Goal: Navigation & Orientation: Find specific page/section

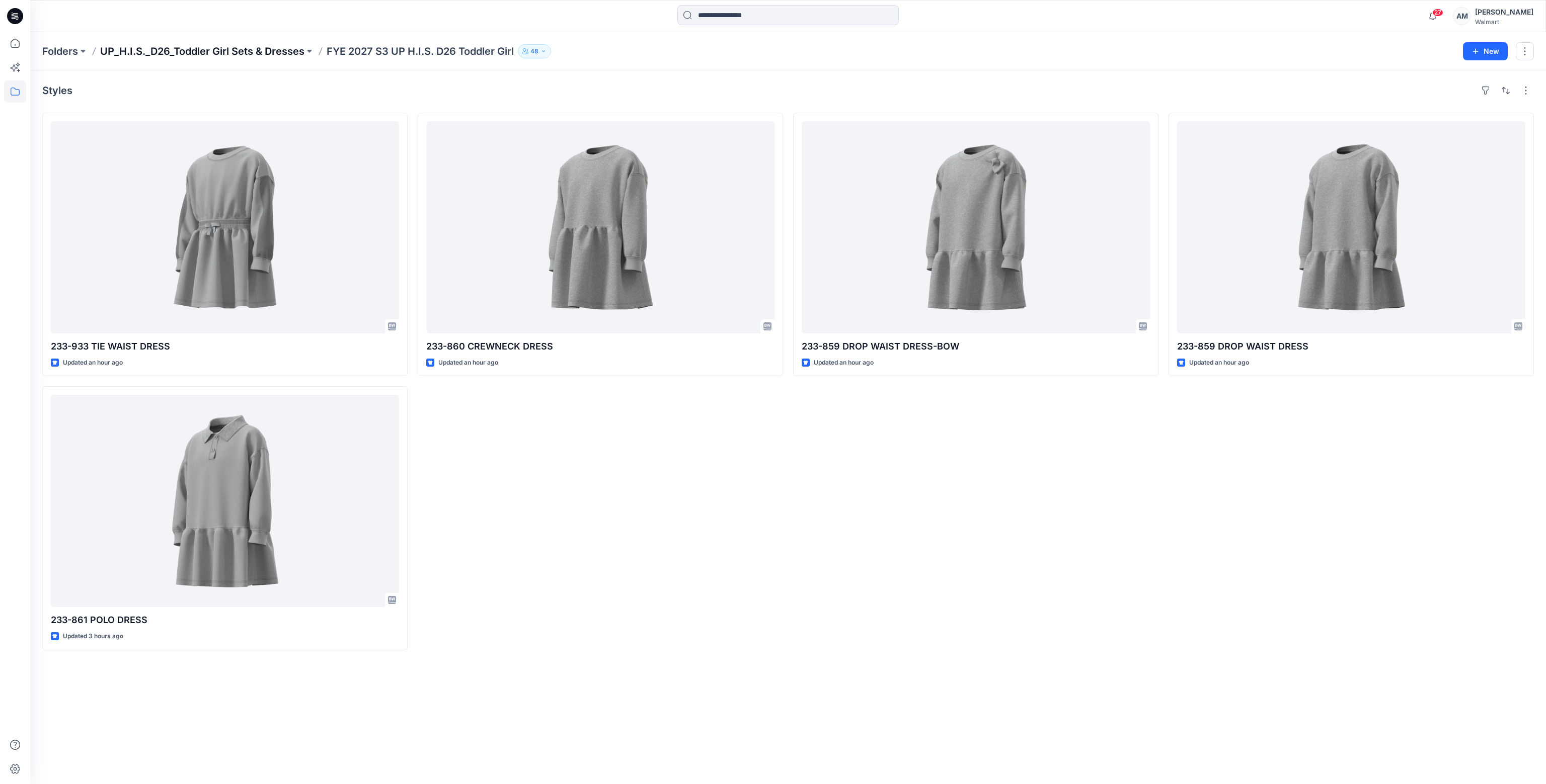
click at [238, 52] on p "UP_H.I.S._D26_Toddler Girl Sets & Dresses" at bounding box center [202, 51] width 204 height 14
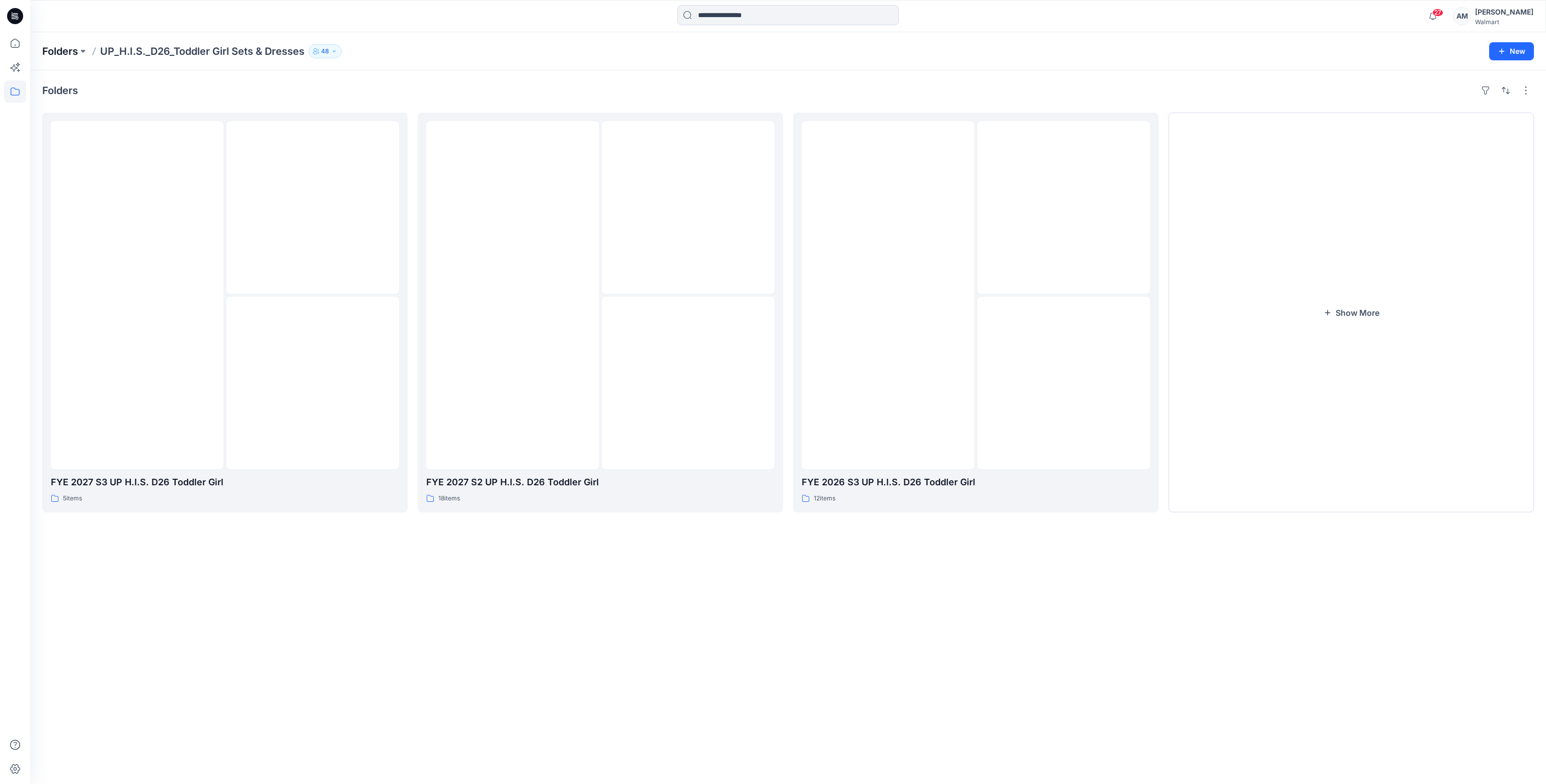
click at [69, 52] on p "Folders" at bounding box center [60, 51] width 36 height 14
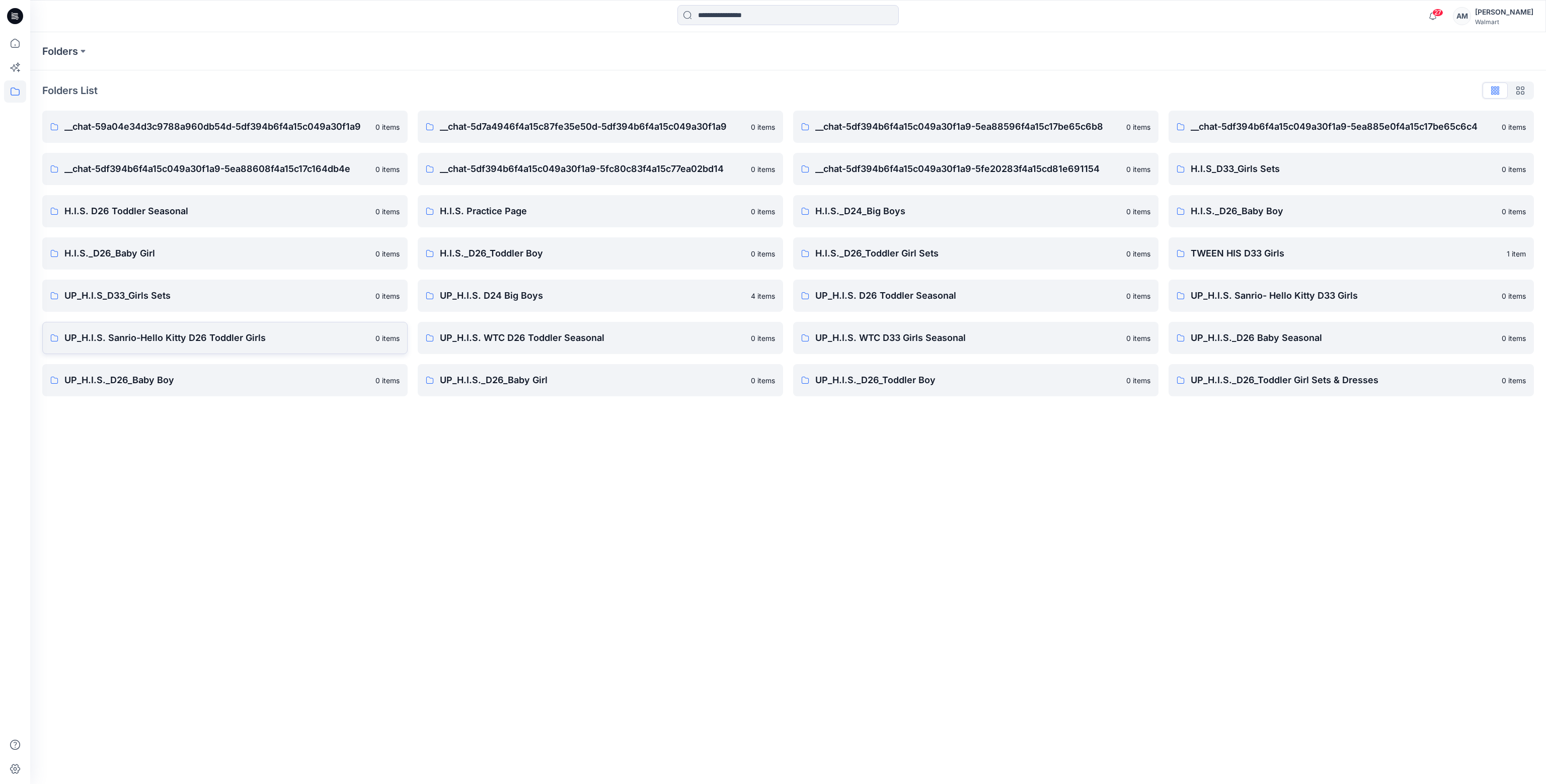
click at [199, 344] on p "UP_H.I.S. Sanrio-Hello Kitty D26 Toddler Girls" at bounding box center [217, 338] width 305 height 14
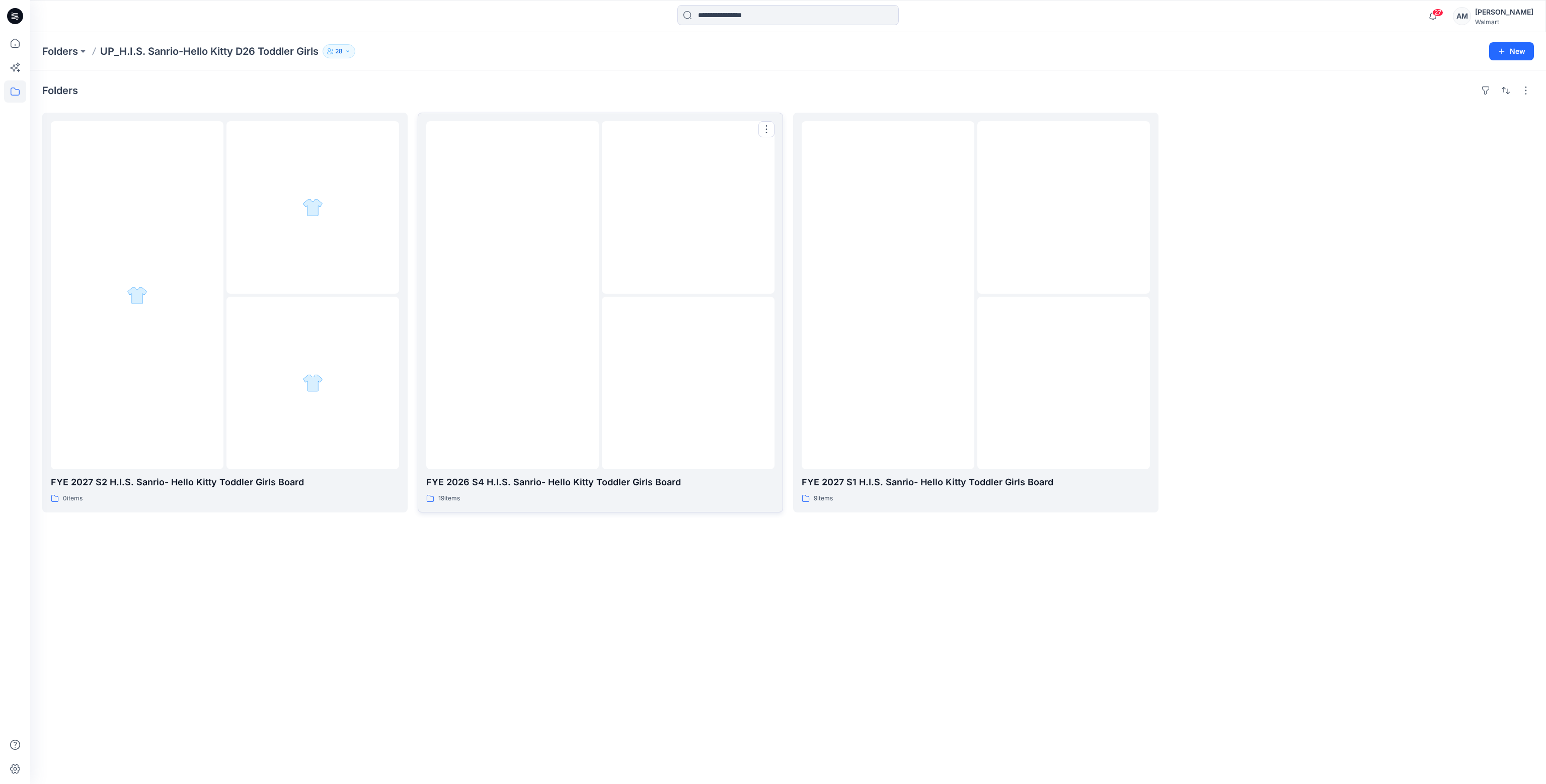
click at [473, 480] on p "FYE 2026 S4 H.I.S. Sanrio- Hello Kitty Toddler Girls Board" at bounding box center [600, 482] width 348 height 14
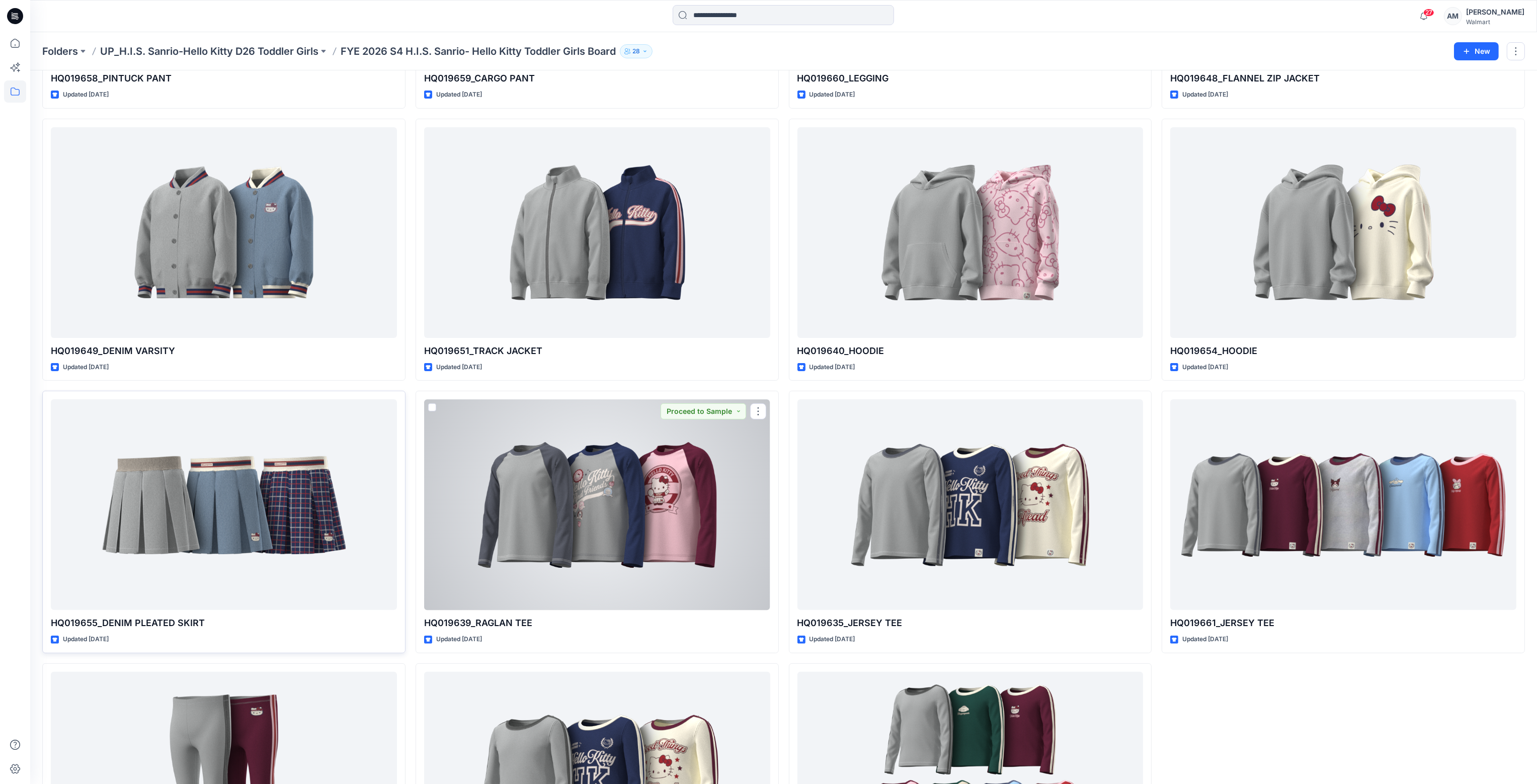
scroll to position [586, 0]
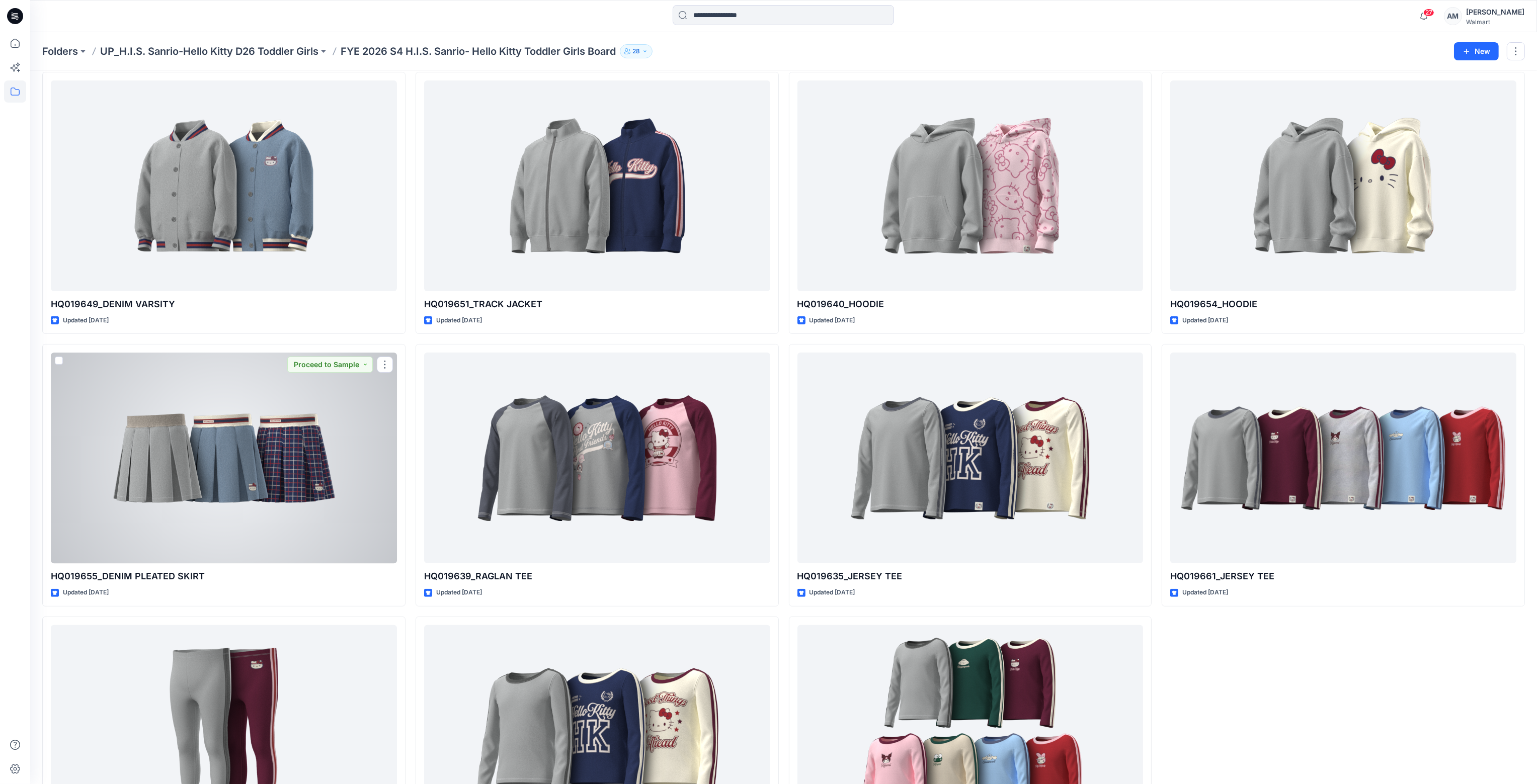
click at [242, 515] on div at bounding box center [224, 458] width 346 height 211
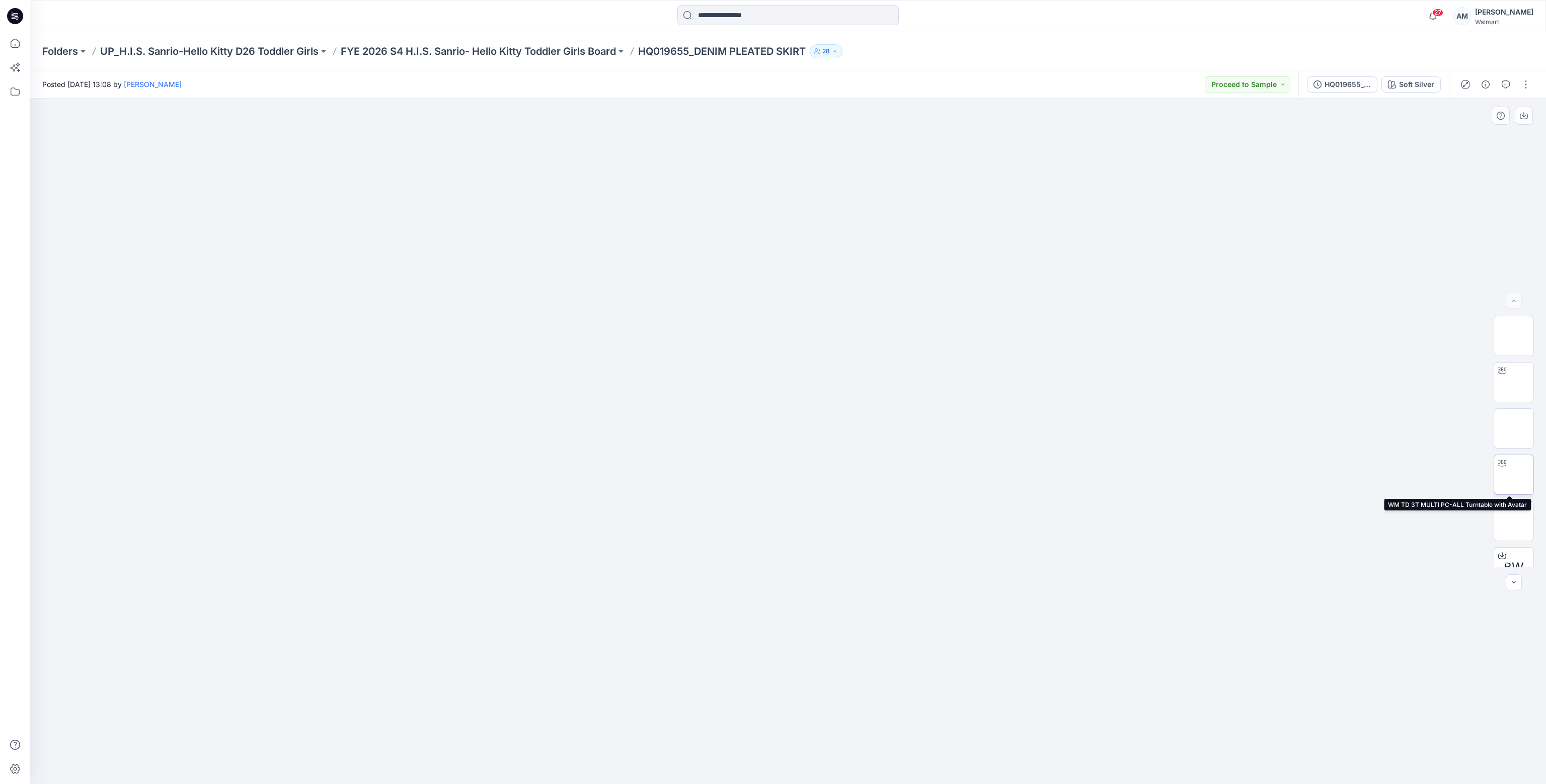
click at [1514, 475] on img at bounding box center [1514, 475] width 0 height 0
drag, startPoint x: 1514, startPoint y: 545, endPoint x: 1538, endPoint y: 557, distance: 26.8
click at [1513, 544] on img at bounding box center [1514, 547] width 39 height 21
